Goal: Information Seeking & Learning: Compare options

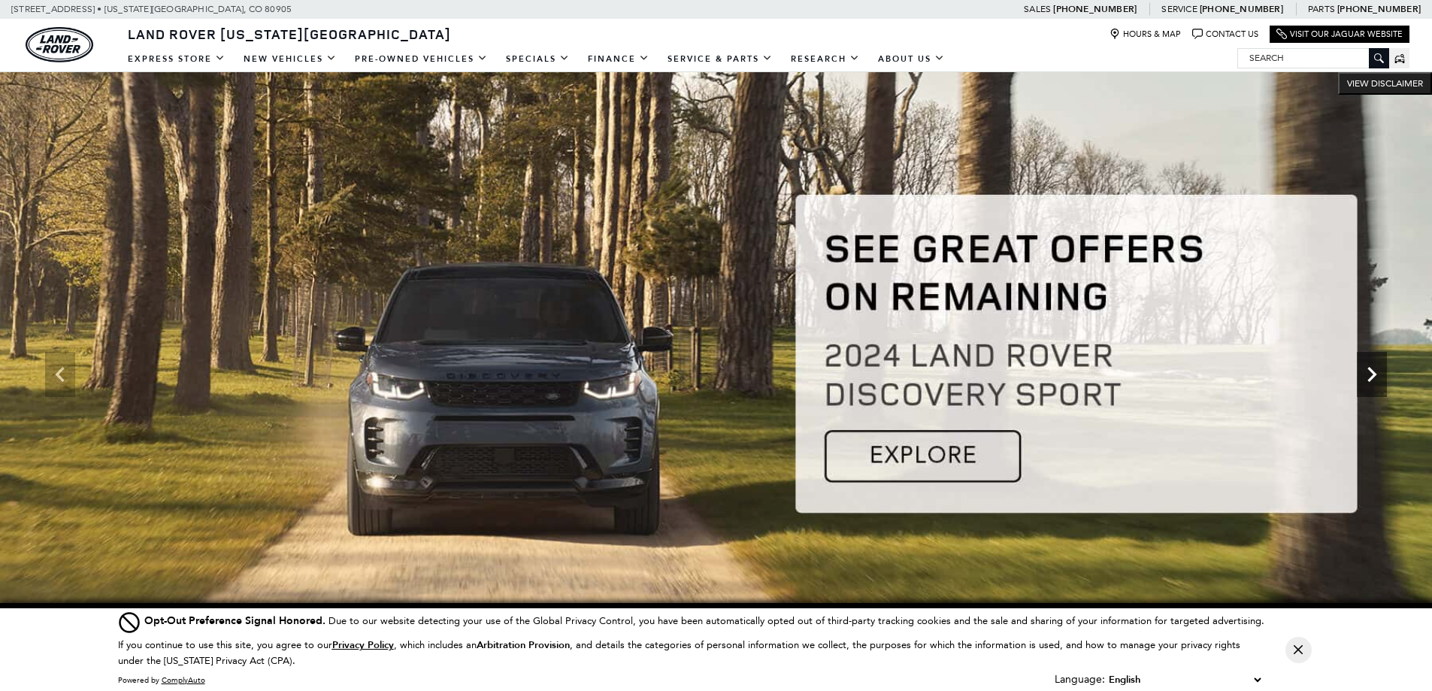
click at [1367, 367] on icon "Next" at bounding box center [1372, 374] width 30 height 30
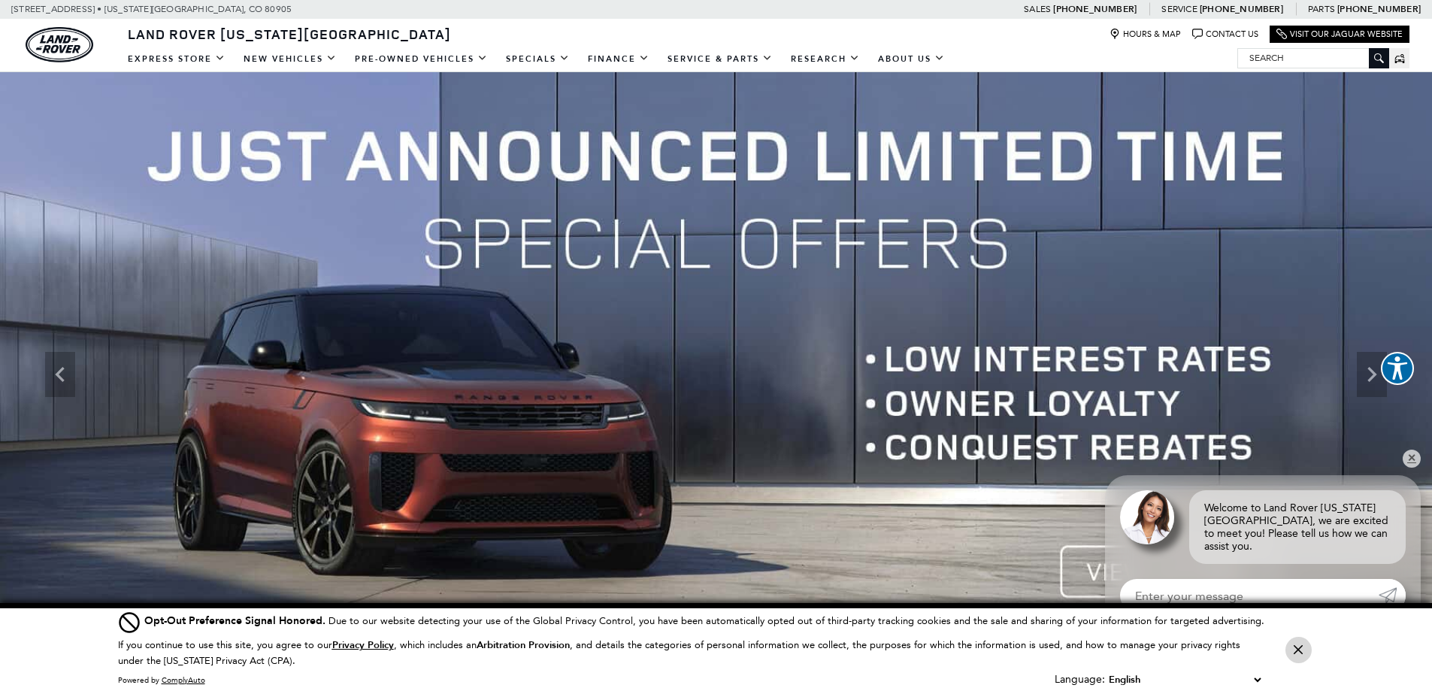
click at [1298, 656] on button "Close Button" at bounding box center [1299, 650] width 26 height 26
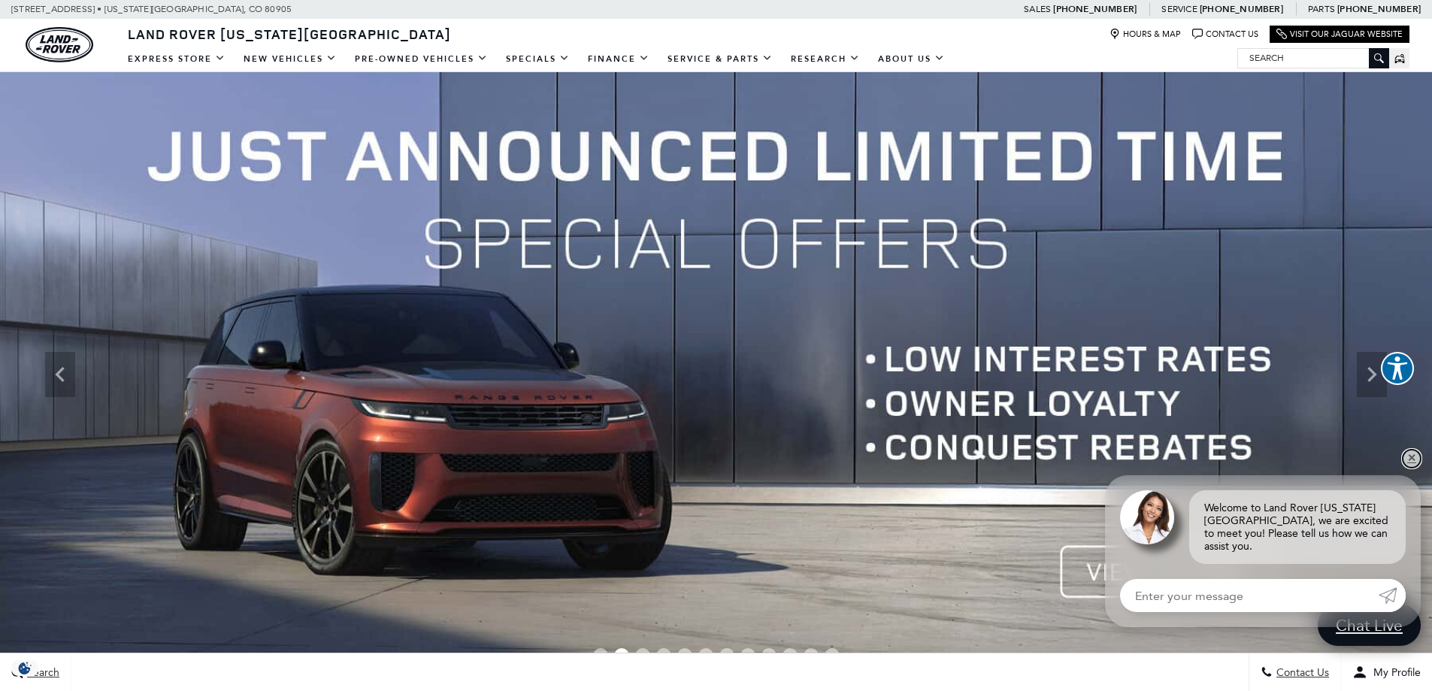
click at [1412, 468] on link "✕" at bounding box center [1412, 459] width 18 height 18
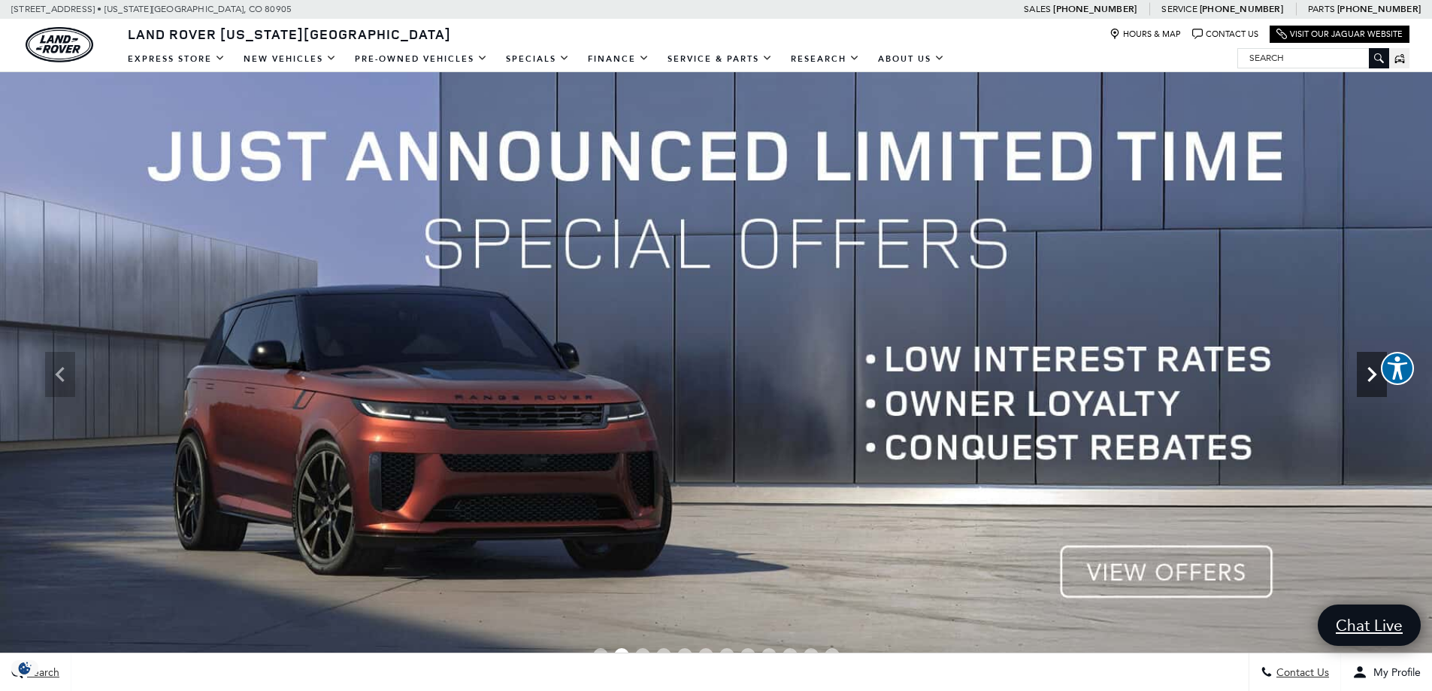
click at [1368, 384] on icon "Next" at bounding box center [1372, 374] width 30 height 30
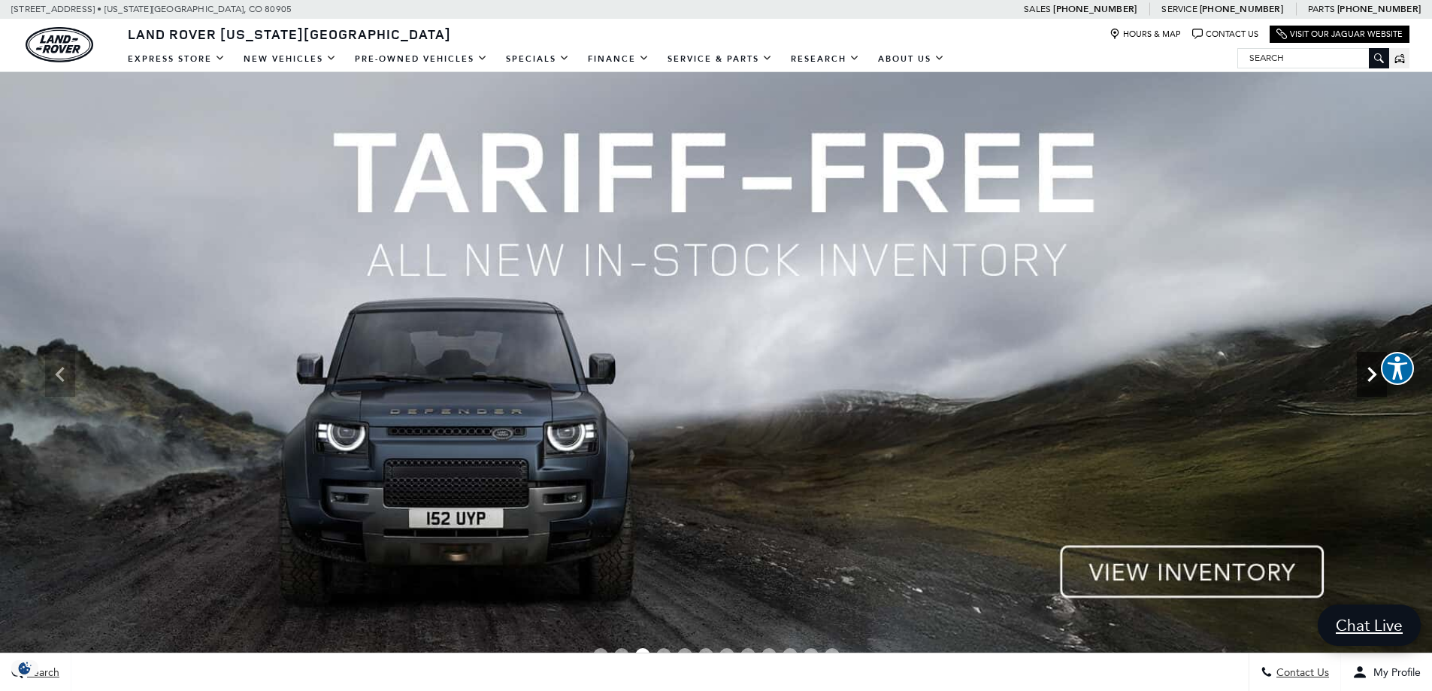
click at [1371, 382] on icon "Next" at bounding box center [1372, 374] width 30 height 30
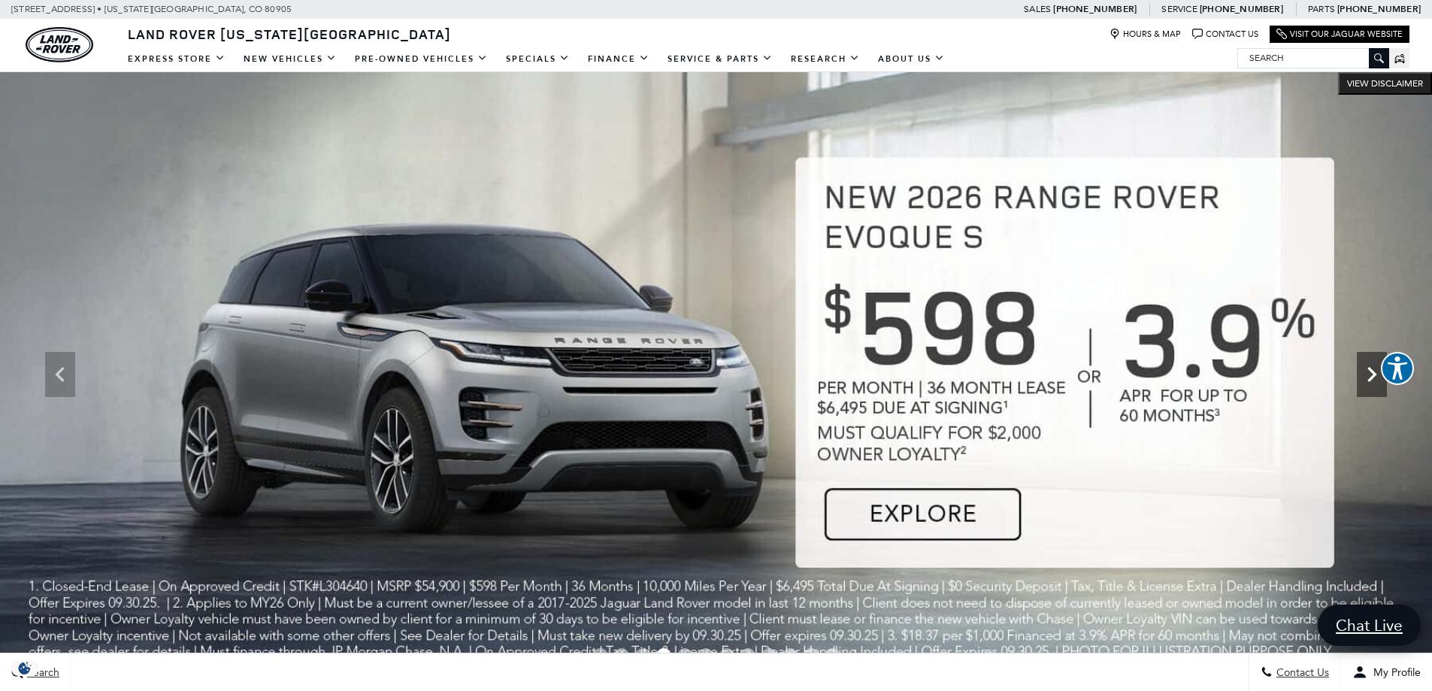
click at [1371, 382] on icon "Next" at bounding box center [1372, 374] width 30 height 30
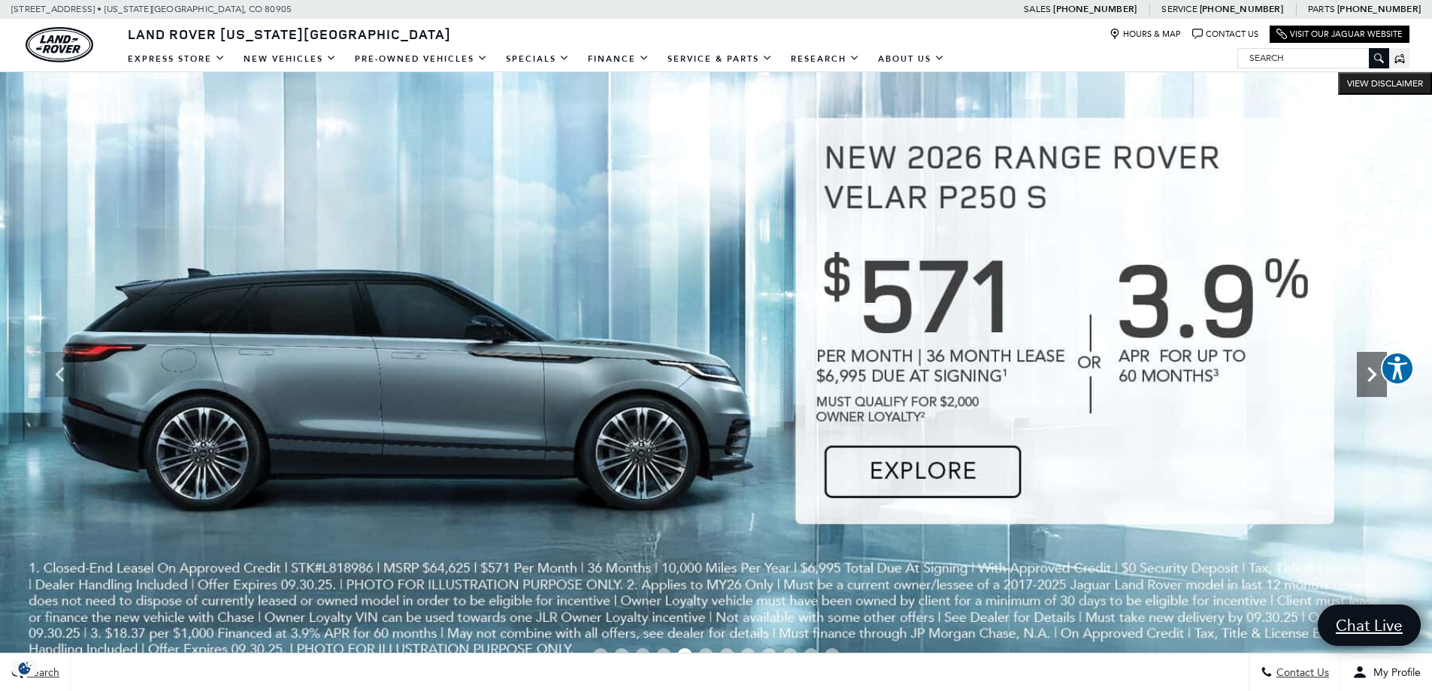
click at [1371, 382] on icon "Next" at bounding box center [1372, 374] width 30 height 30
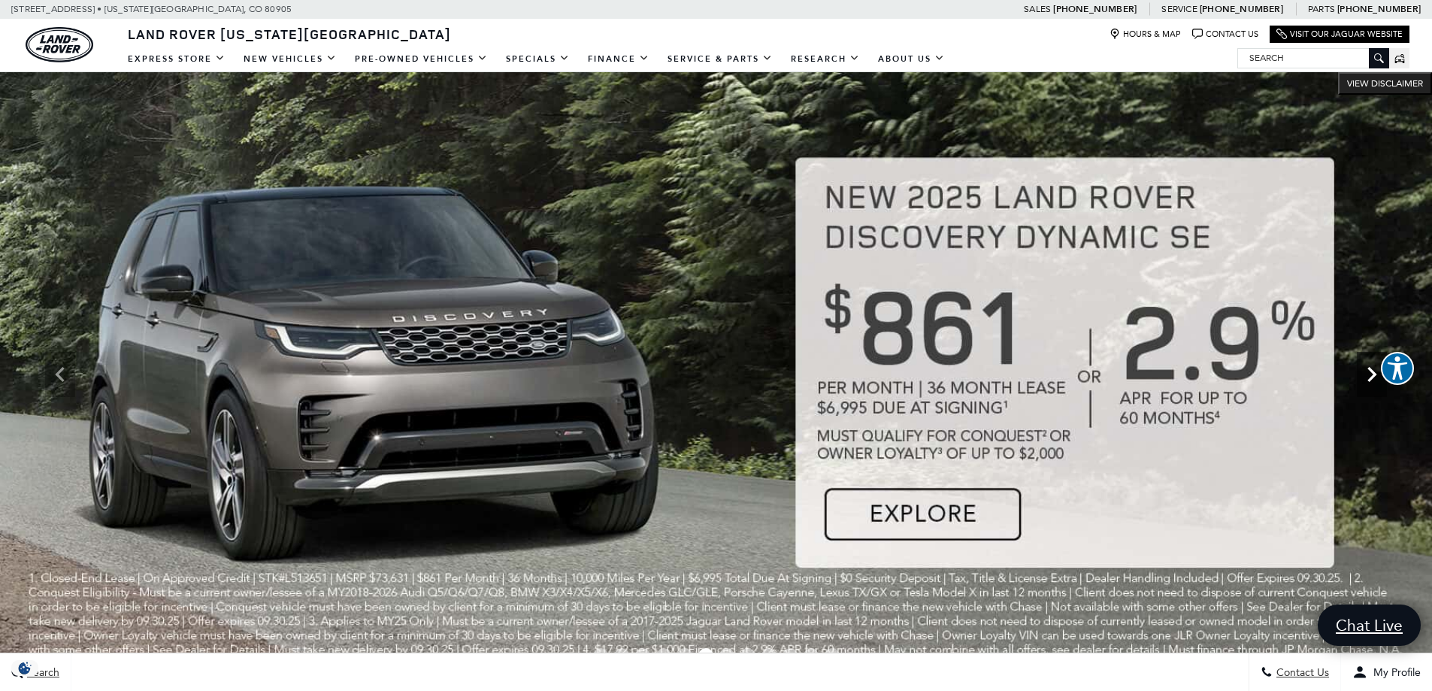
click at [1371, 382] on icon "Next" at bounding box center [1372, 374] width 30 height 30
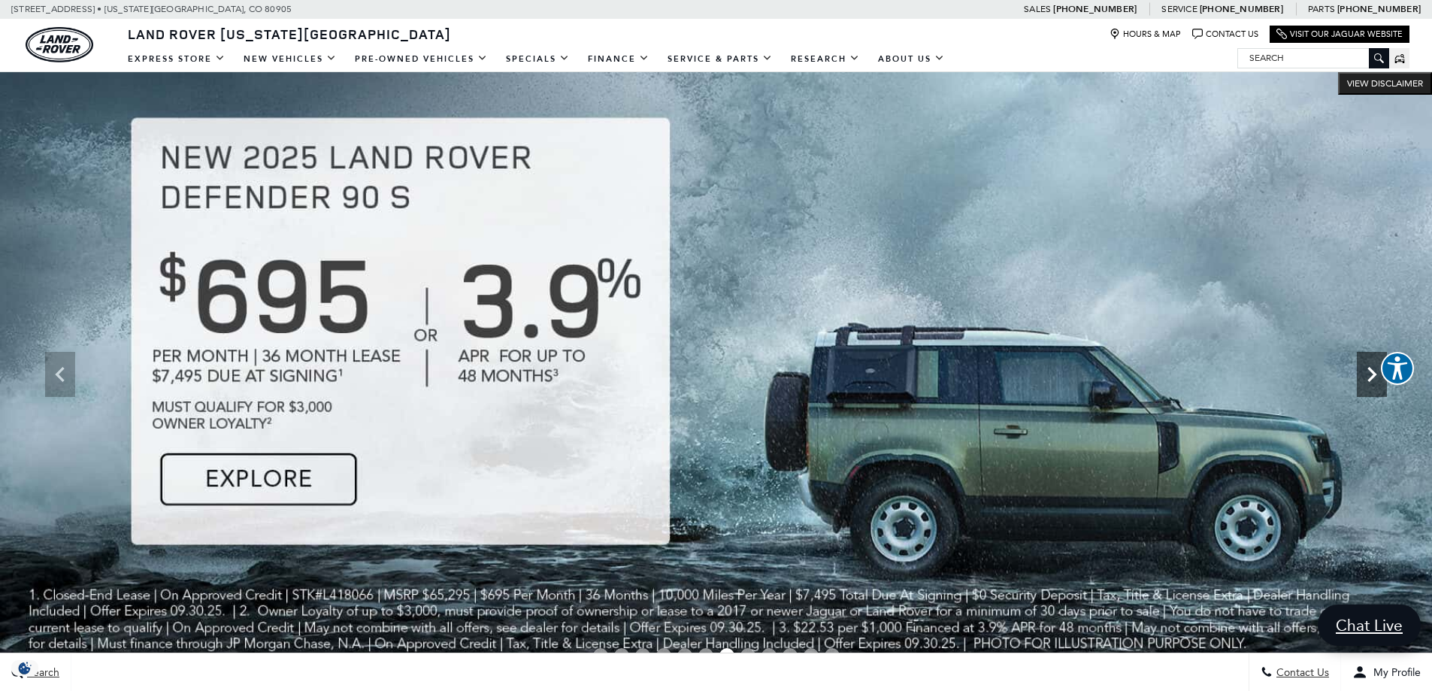
click at [1371, 382] on icon "Next" at bounding box center [1372, 374] width 30 height 30
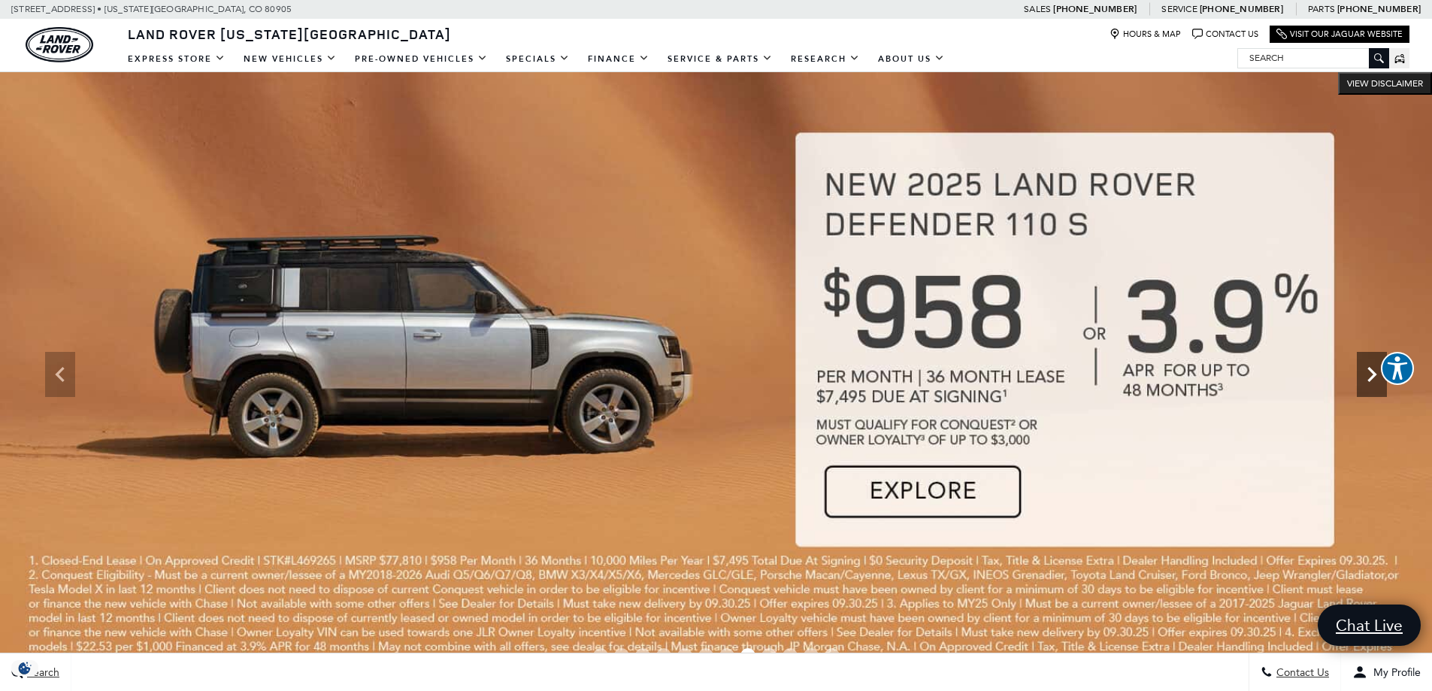
click at [1371, 382] on icon "Next" at bounding box center [1372, 374] width 30 height 30
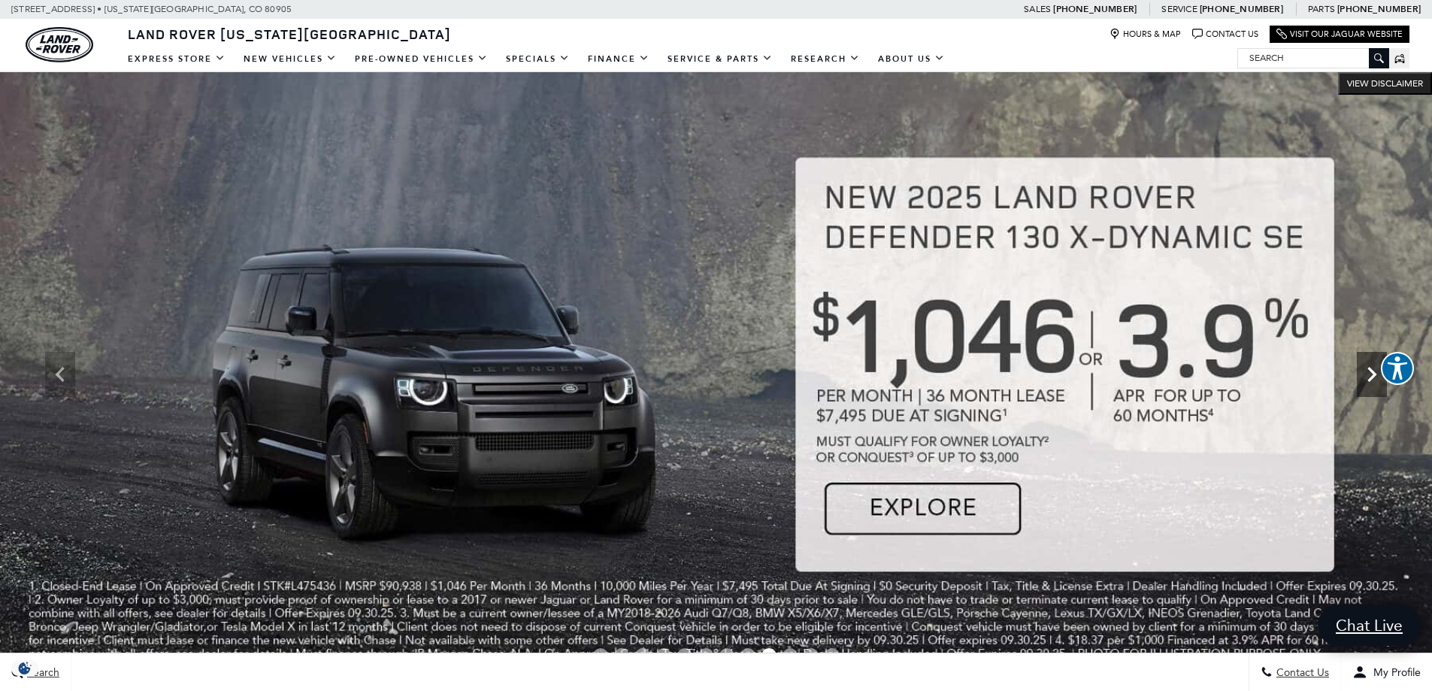
click at [1371, 382] on icon "Next" at bounding box center [1372, 374] width 30 height 30
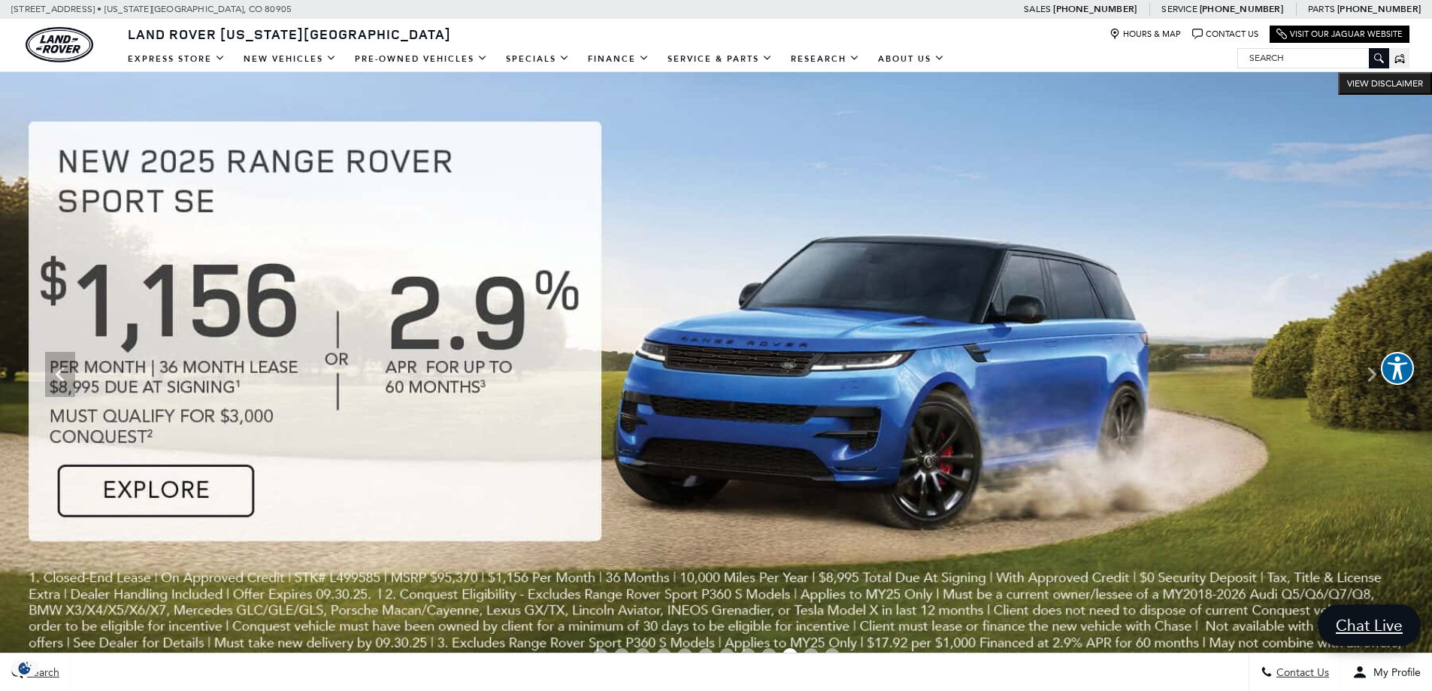
click at [140, 491] on img at bounding box center [716, 374] width 1432 height 604
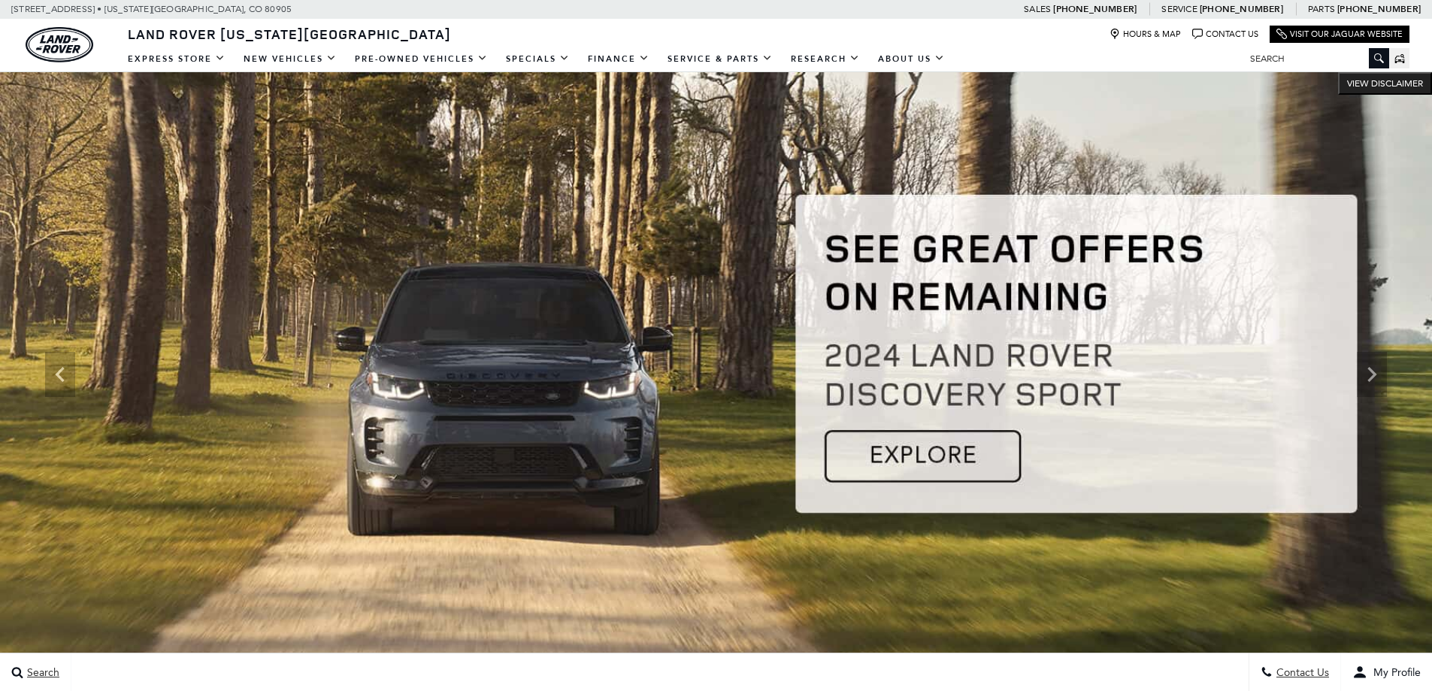
click at [1370, 374] on icon at bounding box center [1372, 374] width 30 height 30
click at [1371, 380] on icon "Next" at bounding box center [1372, 374] width 30 height 30
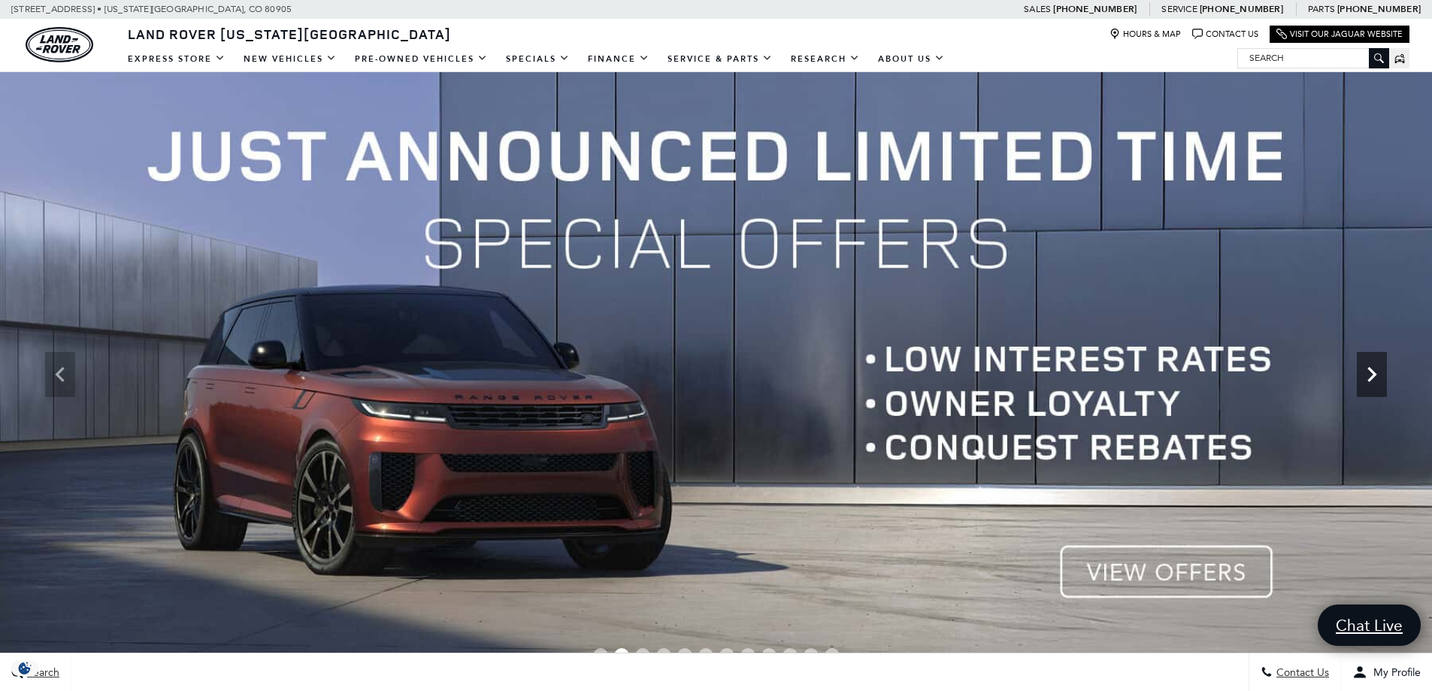
click at [1374, 382] on icon "Next" at bounding box center [1372, 374] width 30 height 30
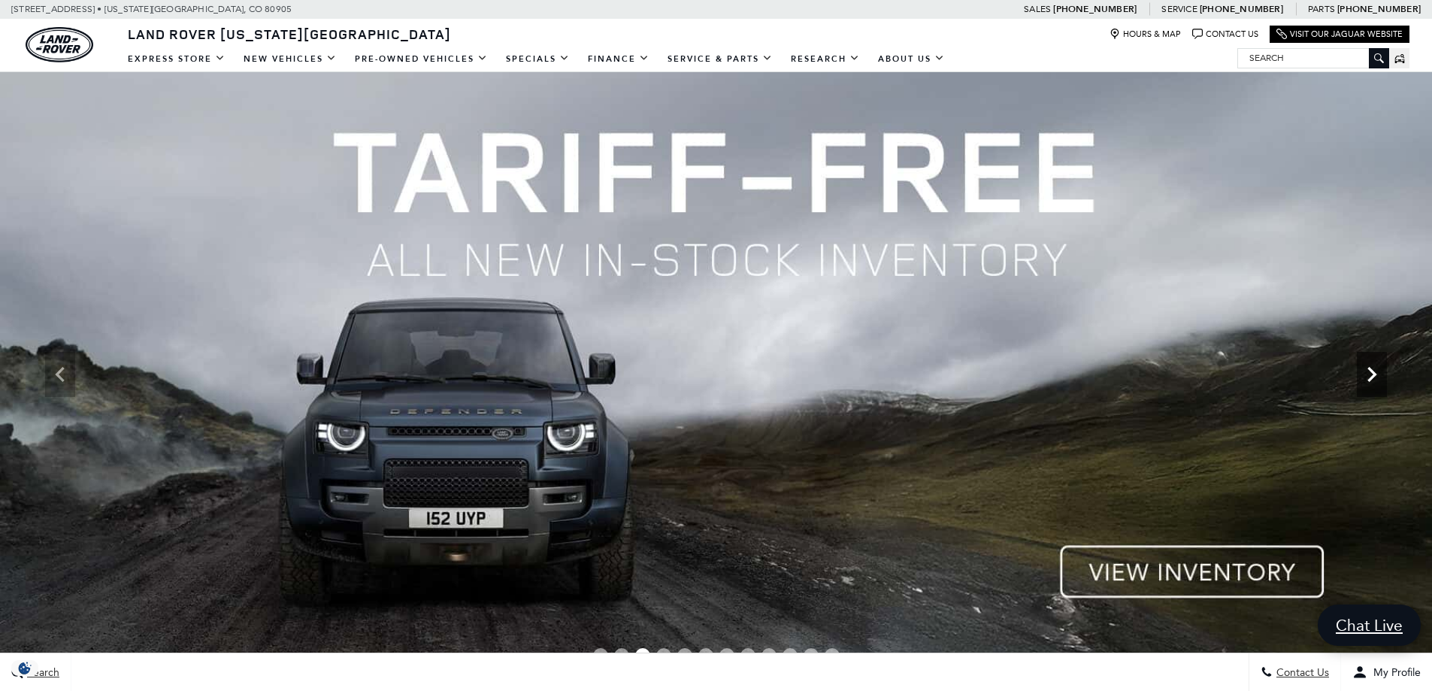
click at [1374, 382] on icon "Next" at bounding box center [1372, 374] width 30 height 30
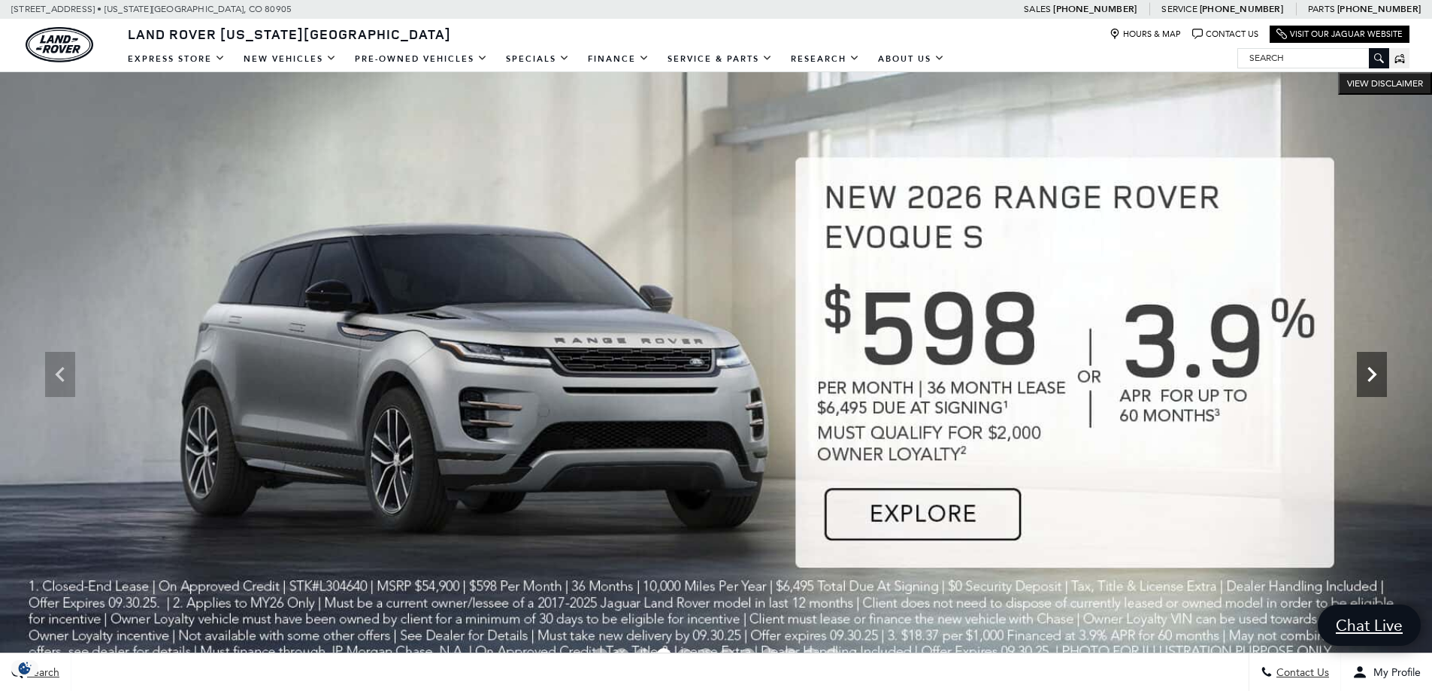
click at [1374, 382] on icon "Next" at bounding box center [1372, 374] width 30 height 30
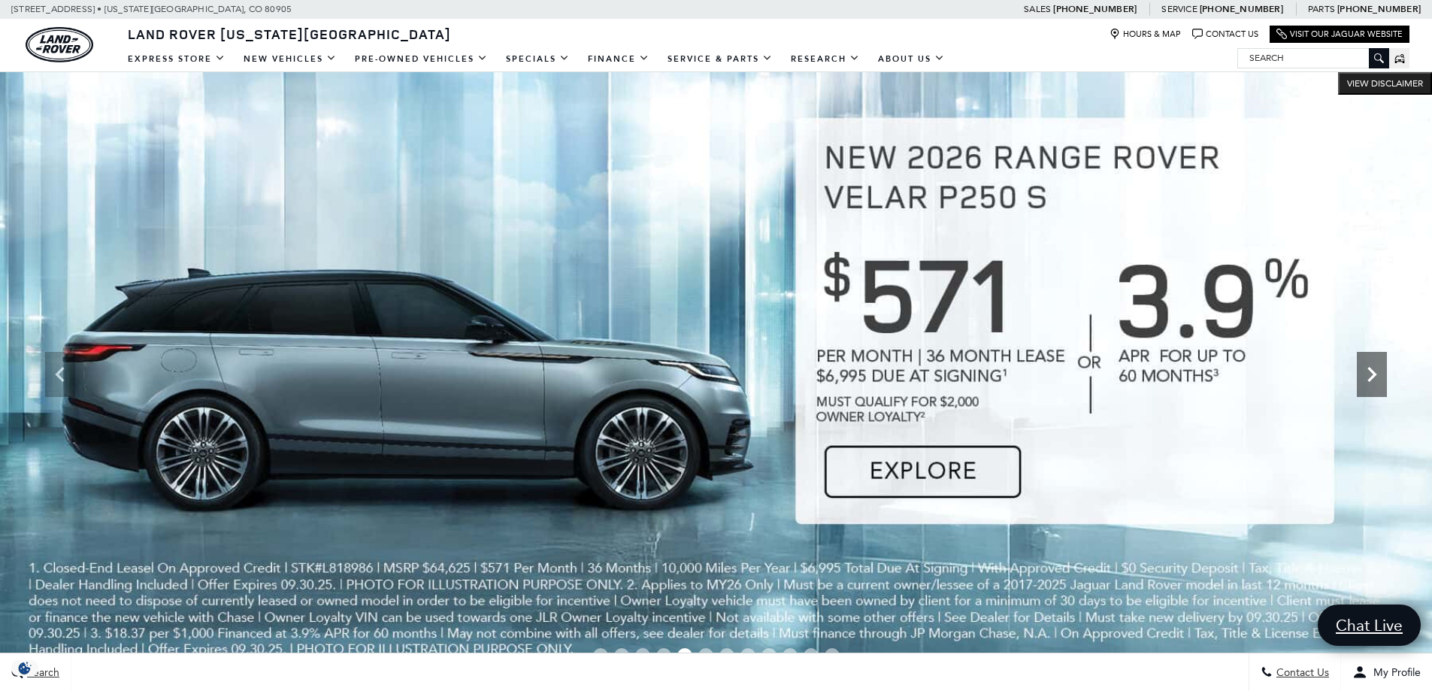
click at [1374, 382] on icon "Next" at bounding box center [1372, 374] width 30 height 30
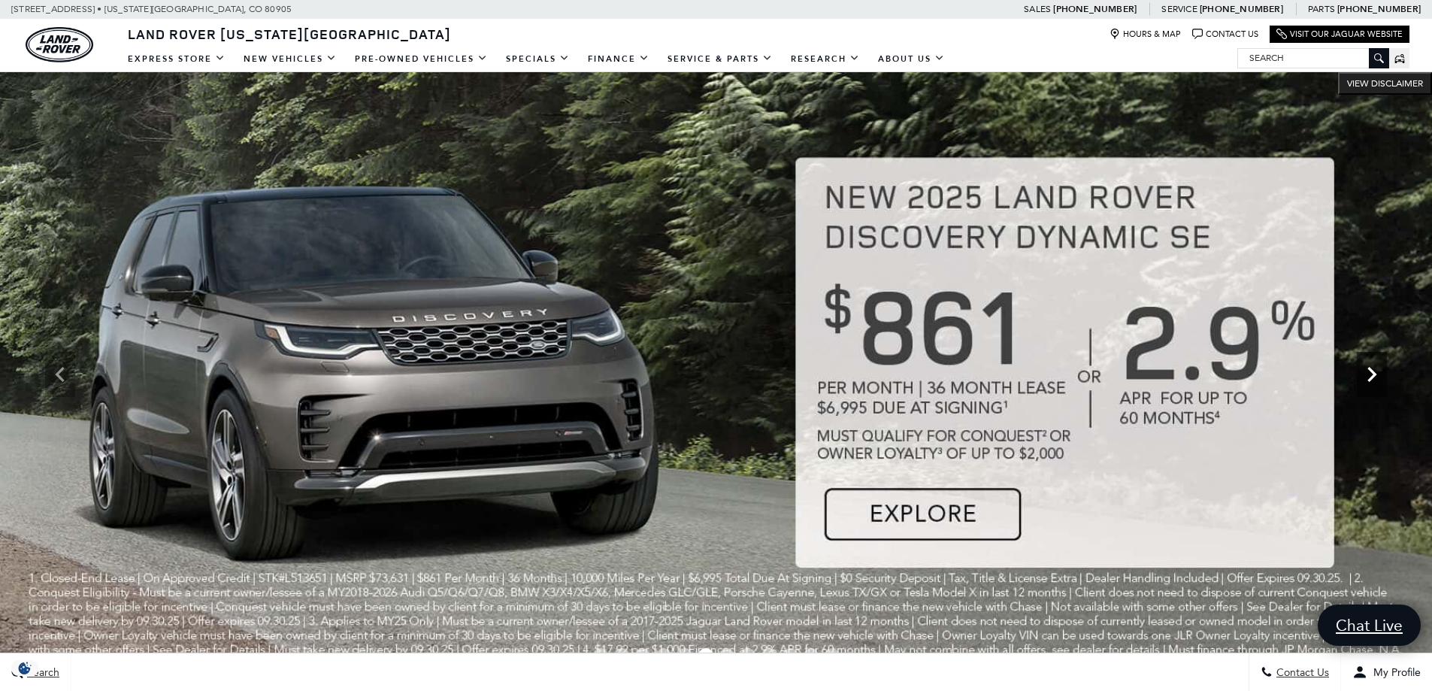
click at [1374, 382] on icon "Next" at bounding box center [1372, 374] width 30 height 30
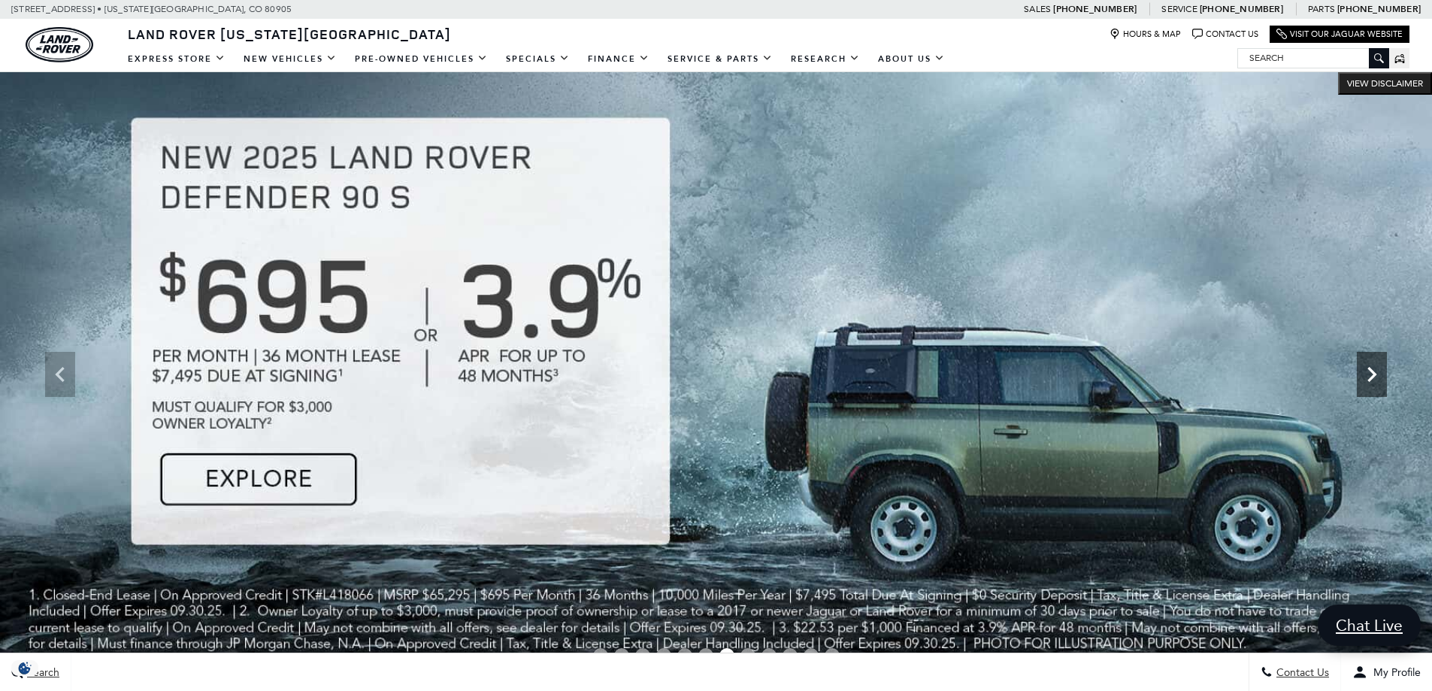
click at [1374, 382] on icon "Next" at bounding box center [1372, 374] width 30 height 30
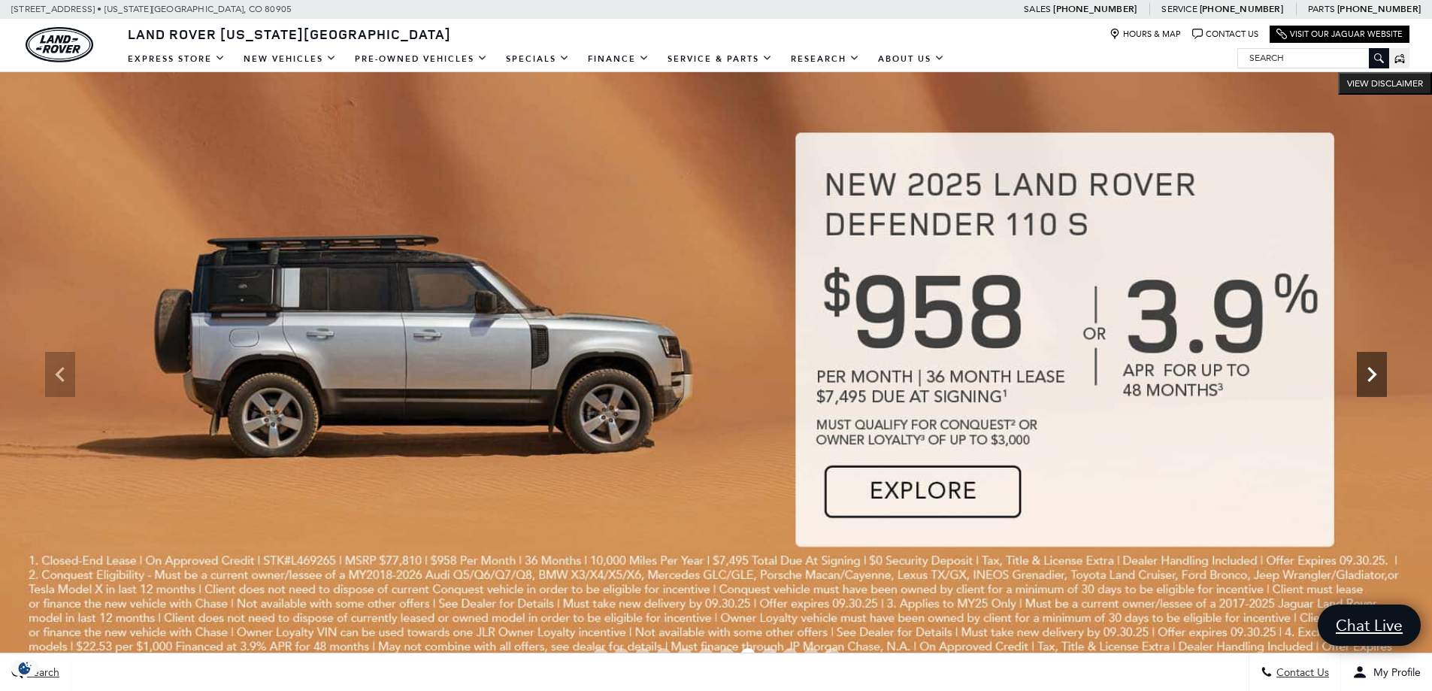
click at [1374, 382] on icon "Next" at bounding box center [1372, 374] width 30 height 30
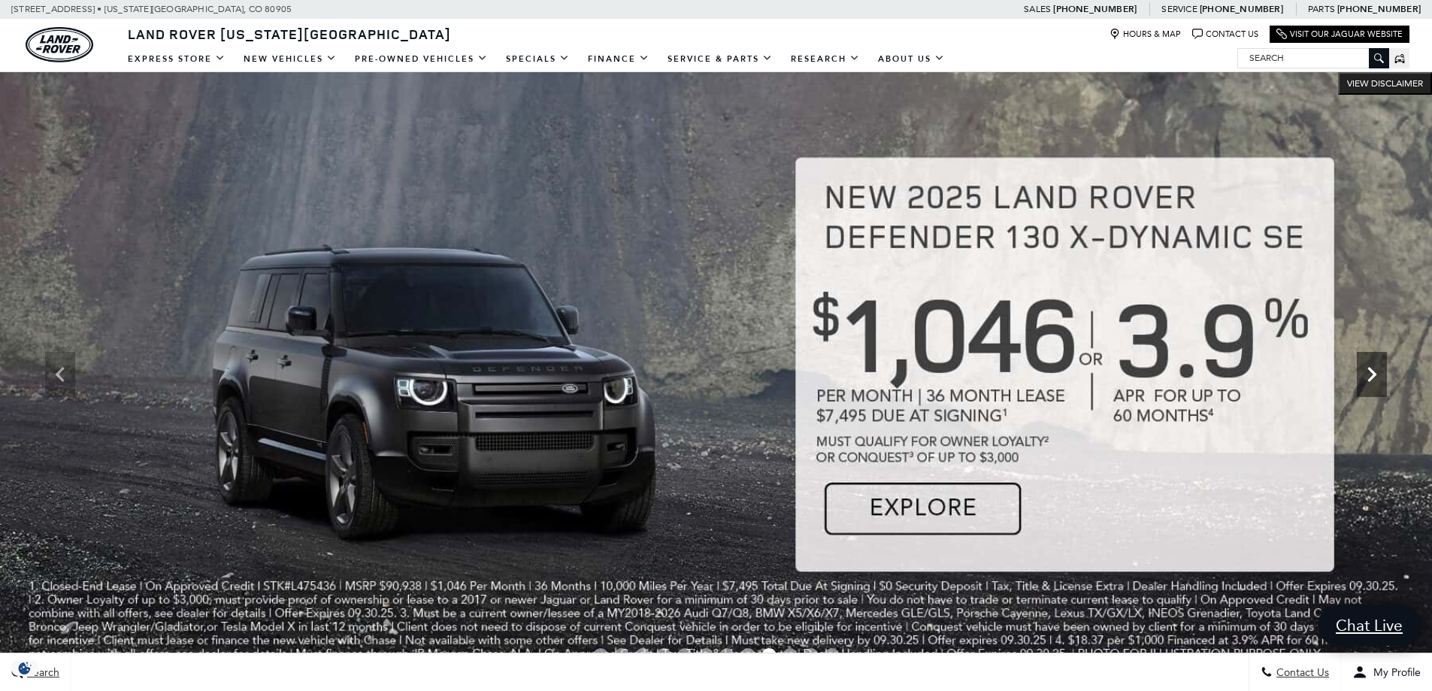
click at [1374, 382] on icon "Next" at bounding box center [1372, 374] width 30 height 30
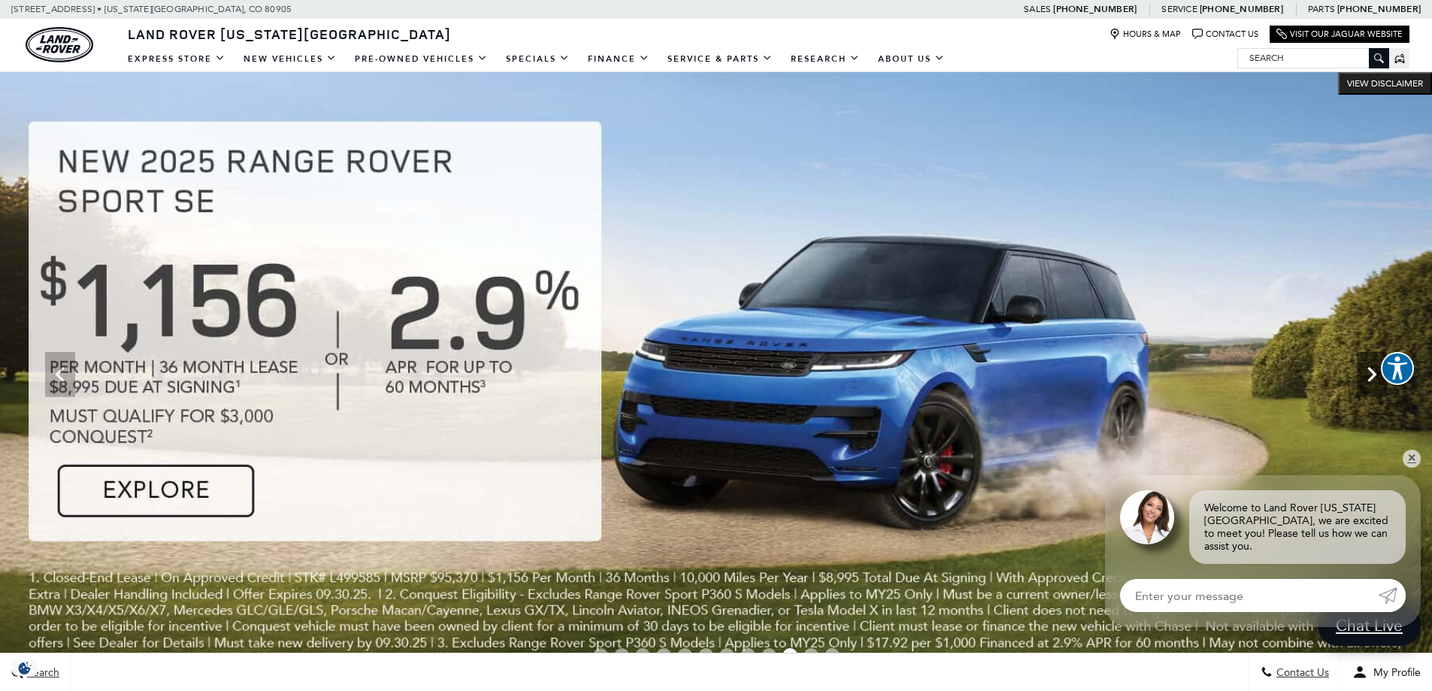
click at [1378, 380] on icon "Next" at bounding box center [1372, 374] width 30 height 30
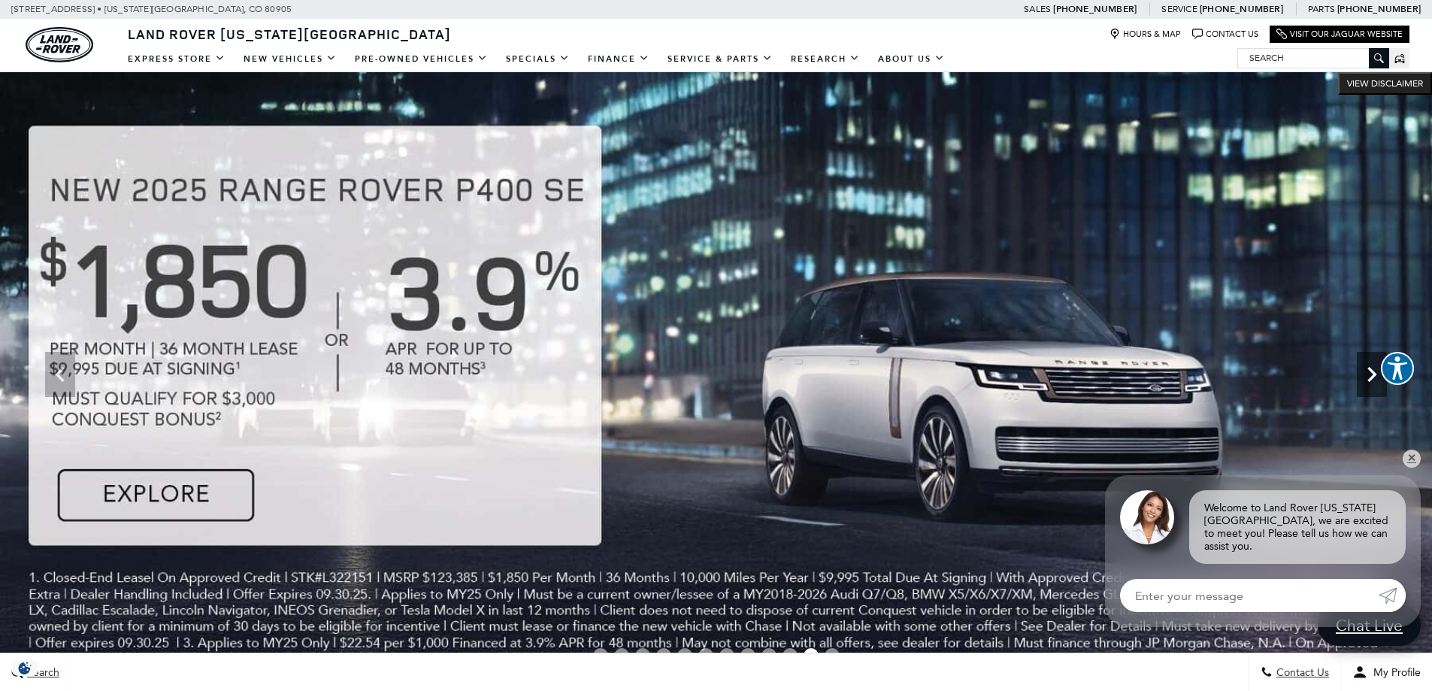
click at [1377, 386] on icon "Next" at bounding box center [1372, 374] width 30 height 30
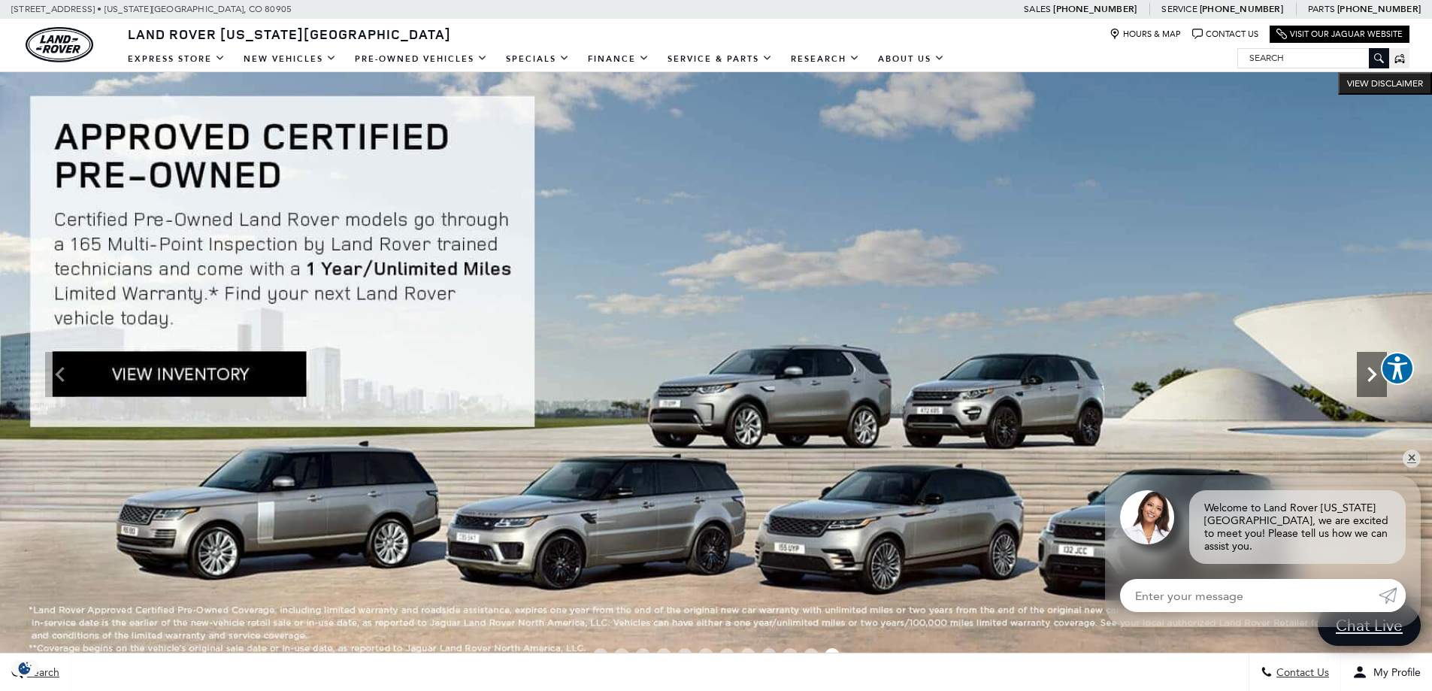
click at [1369, 386] on icon "Next" at bounding box center [1372, 374] width 30 height 30
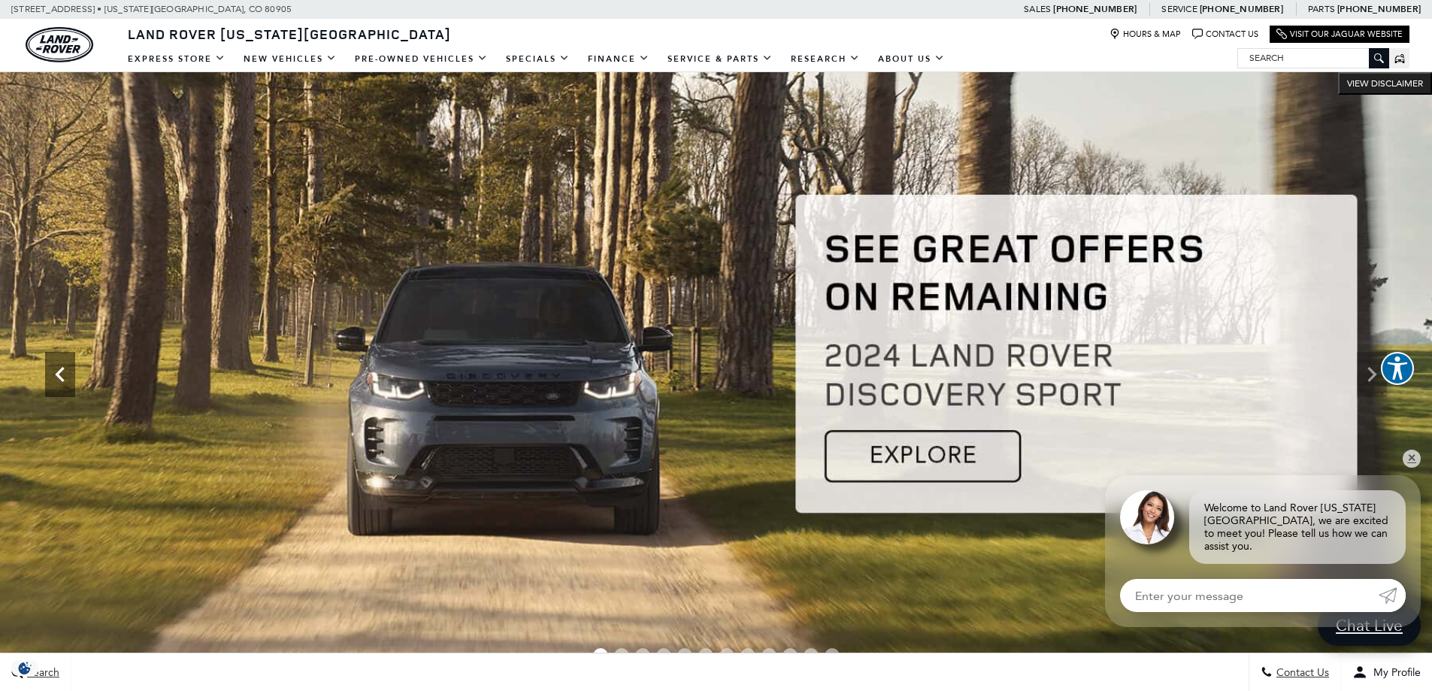
click at [54, 380] on icon "Previous" at bounding box center [60, 374] width 30 height 30
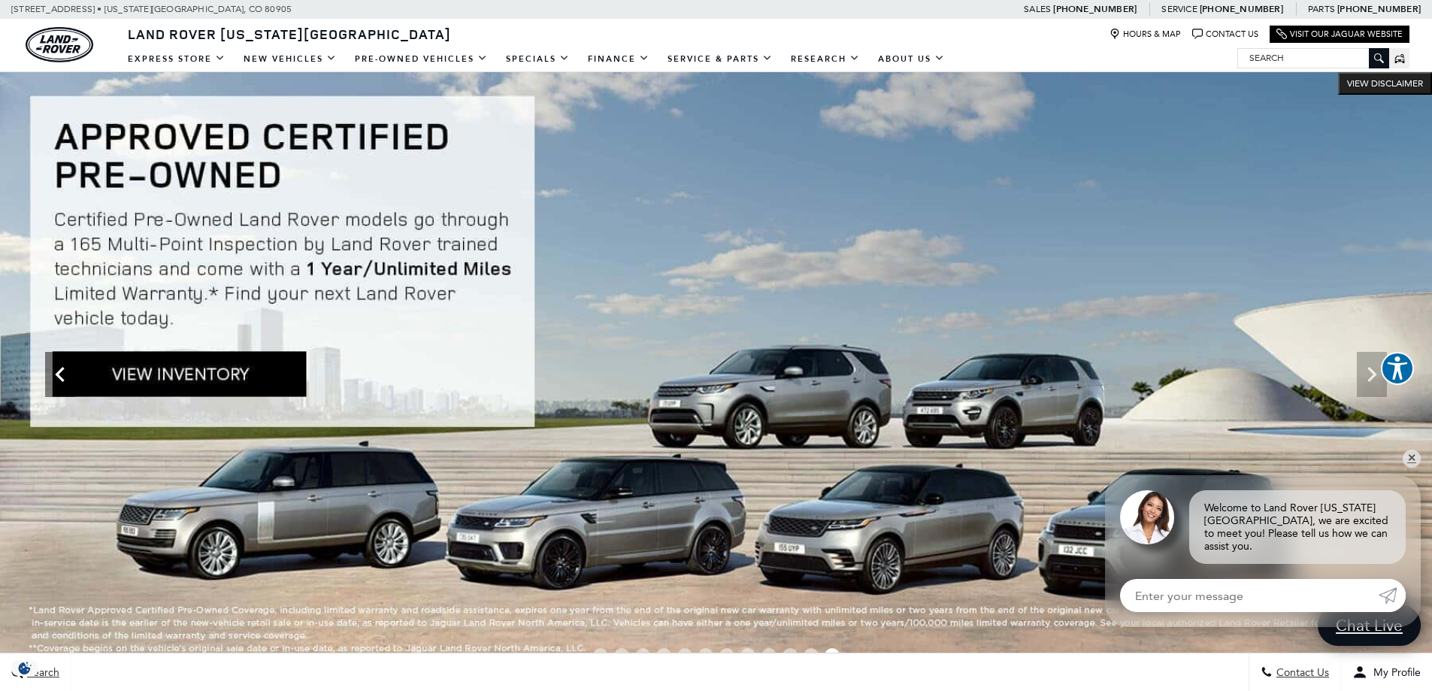
click at [55, 380] on icon "Previous" at bounding box center [60, 374] width 30 height 30
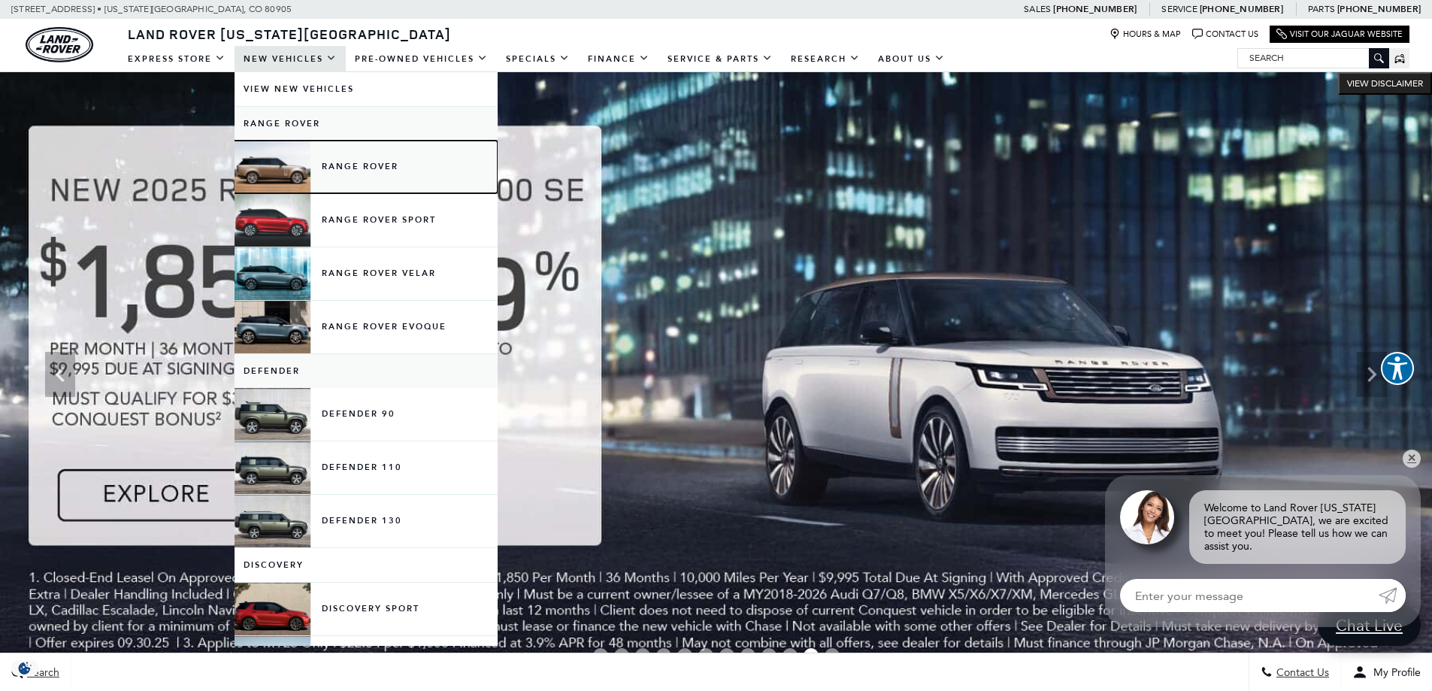
click at [330, 169] on link "Range Rover" at bounding box center [366, 167] width 263 height 53
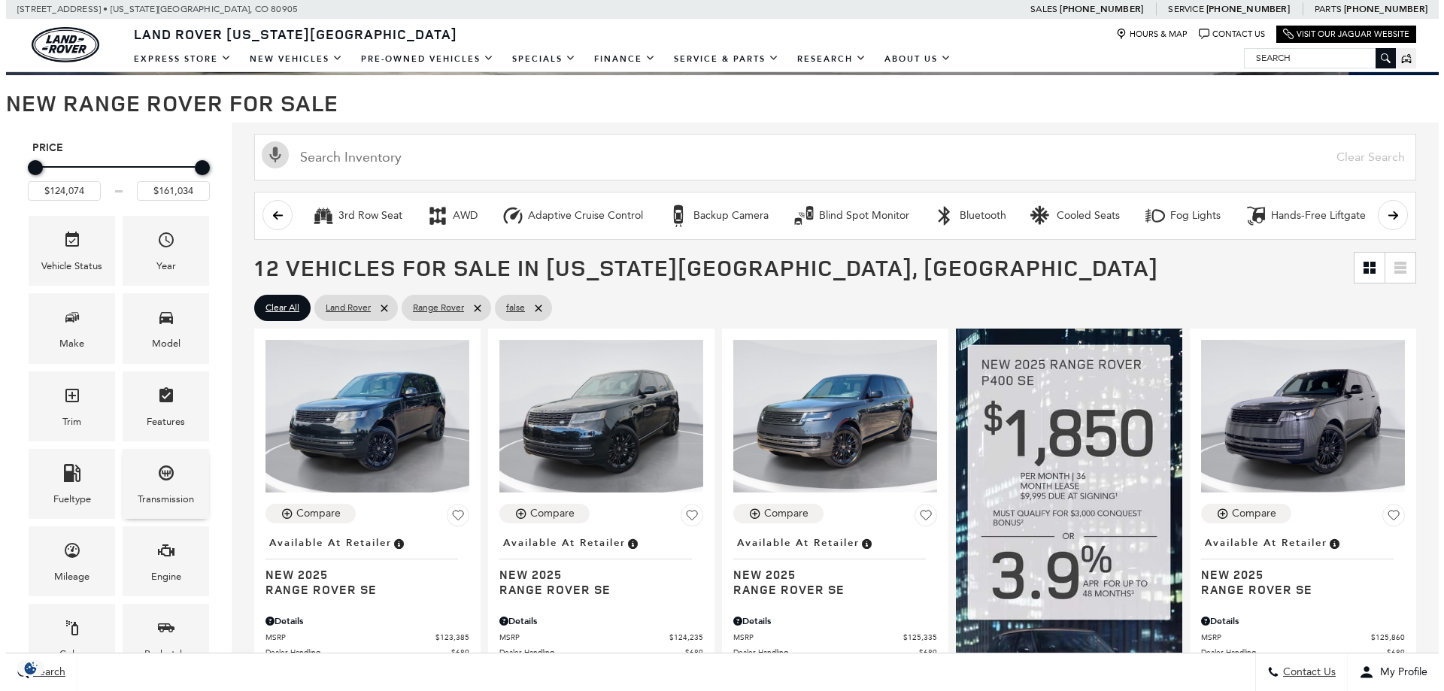
scroll to position [150, 0]
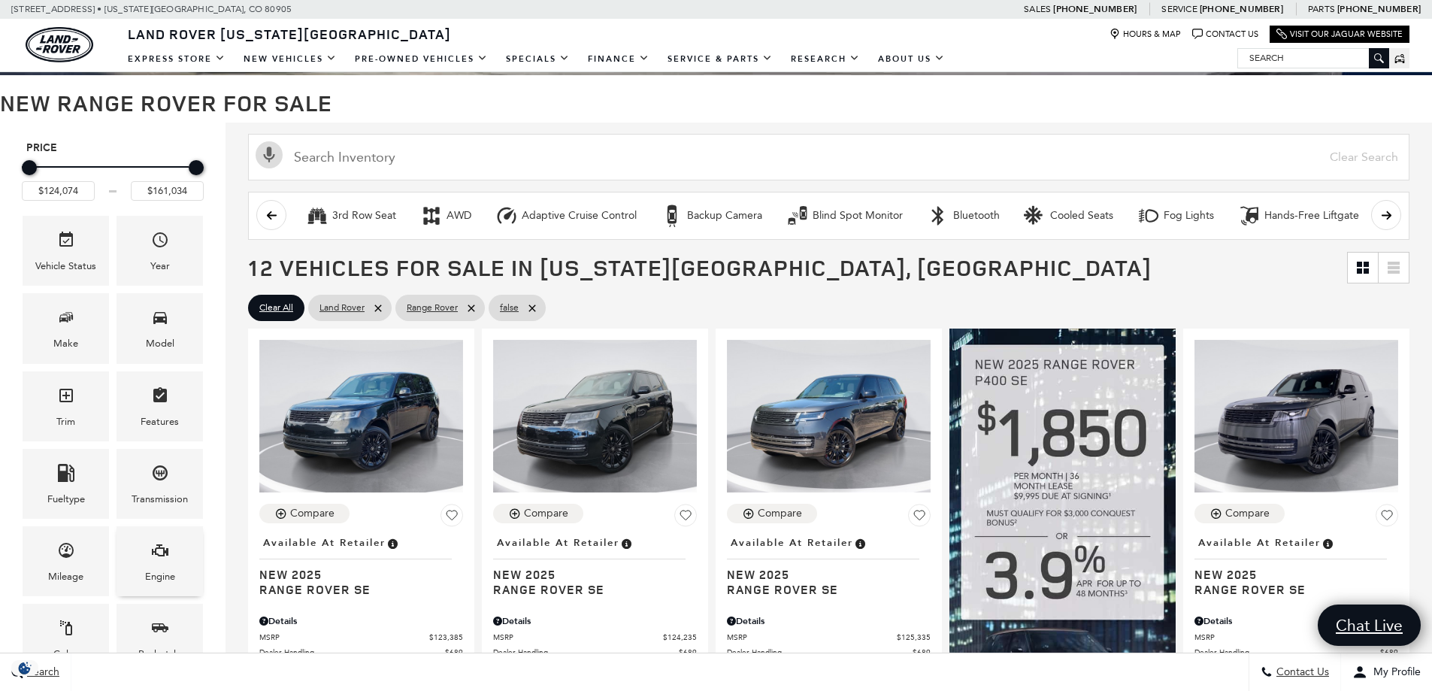
click at [164, 559] on span "Engine" at bounding box center [160, 553] width 18 height 31
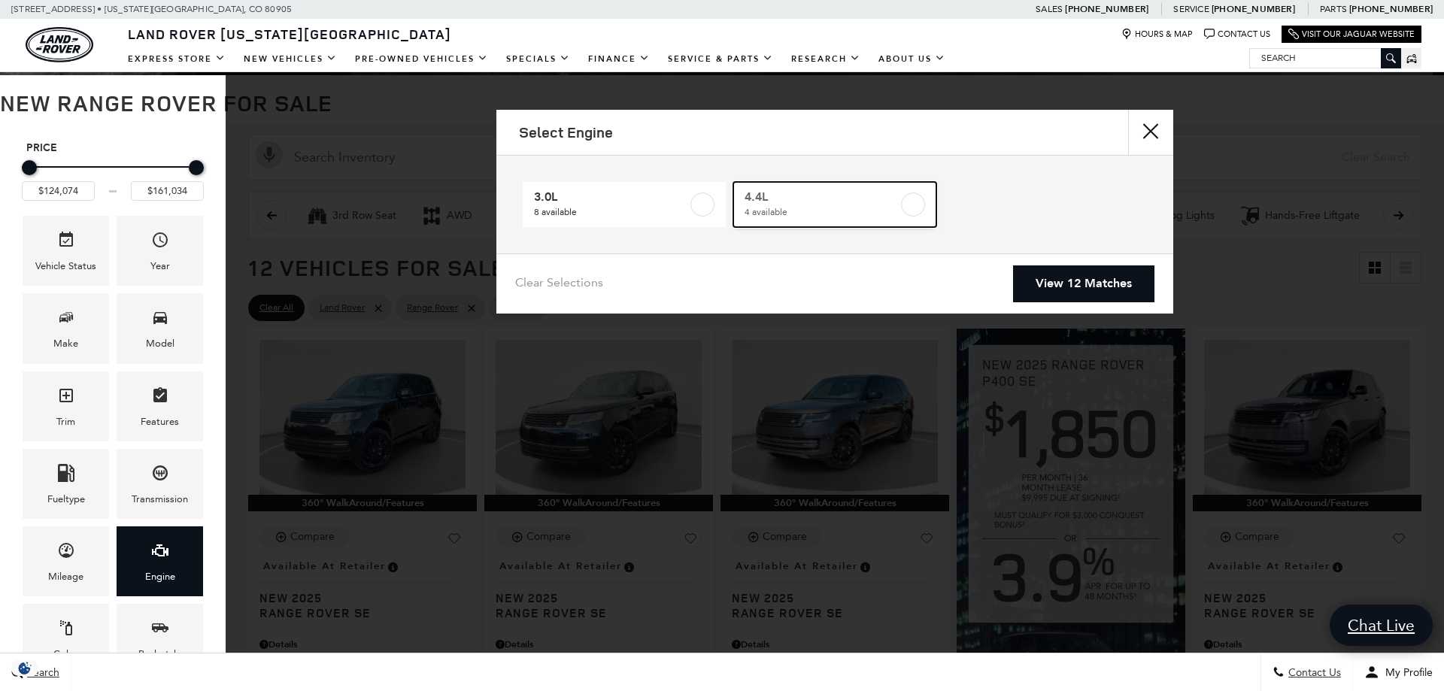
click at [917, 204] on label at bounding box center [913, 204] width 24 height 24
type input "$148,214"
checkbox input "true"
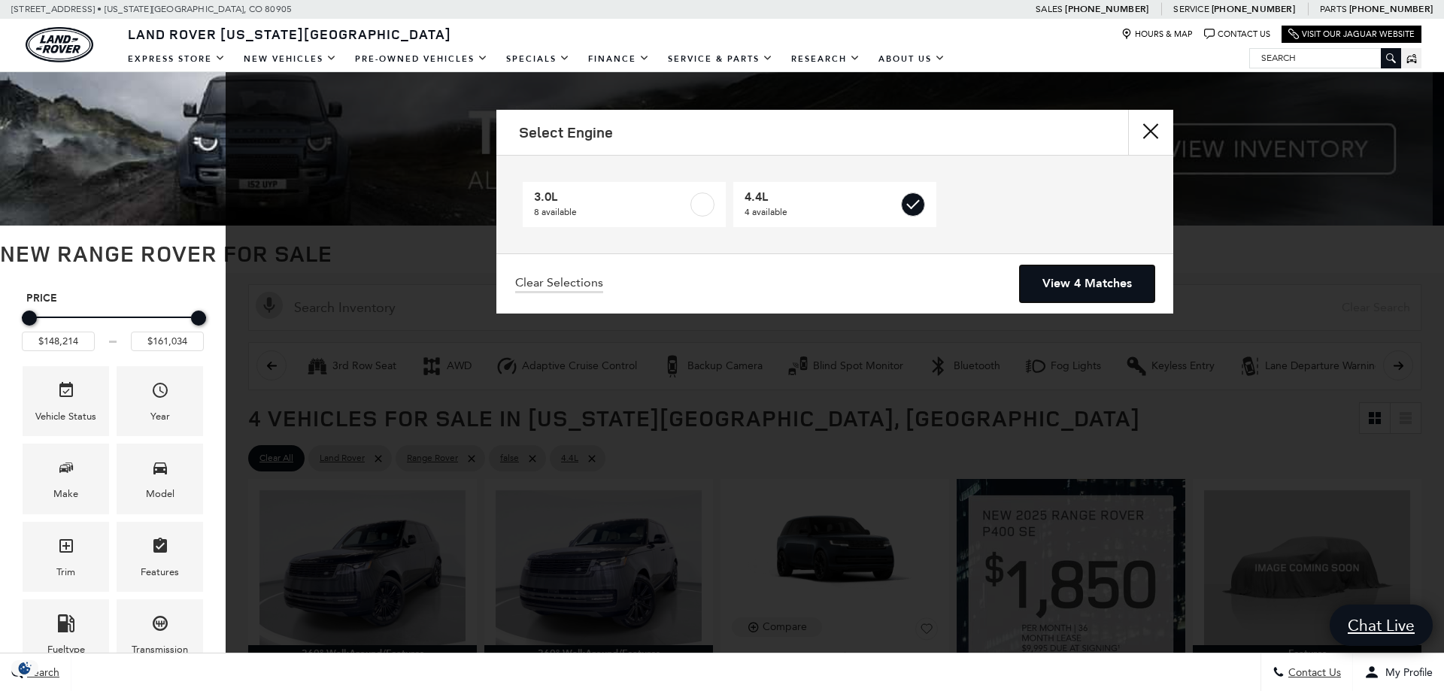
click at [1089, 279] on link "View 4 Matches" at bounding box center [1087, 283] width 135 height 37
